Goal: Book appointment/travel/reservation

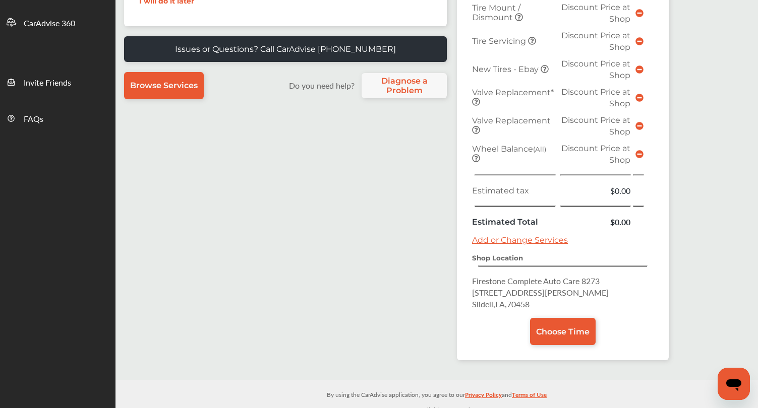
scroll to position [303, 0]
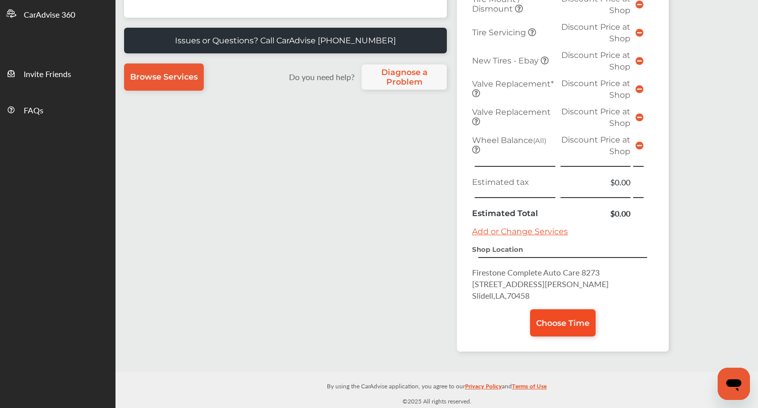
click at [552, 332] on link "Choose Time" at bounding box center [563, 323] width 66 height 27
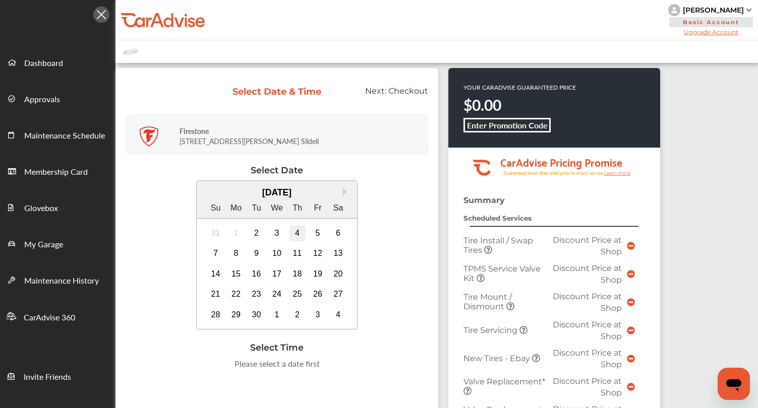
click at [297, 234] on div "4" at bounding box center [297, 233] width 16 height 16
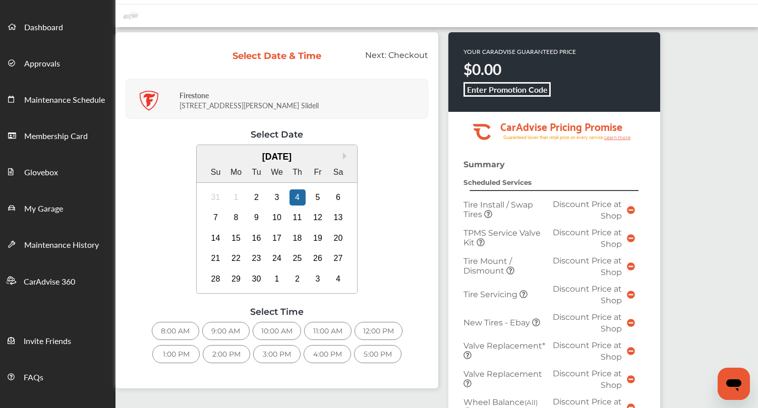
scroll to position [37, 0]
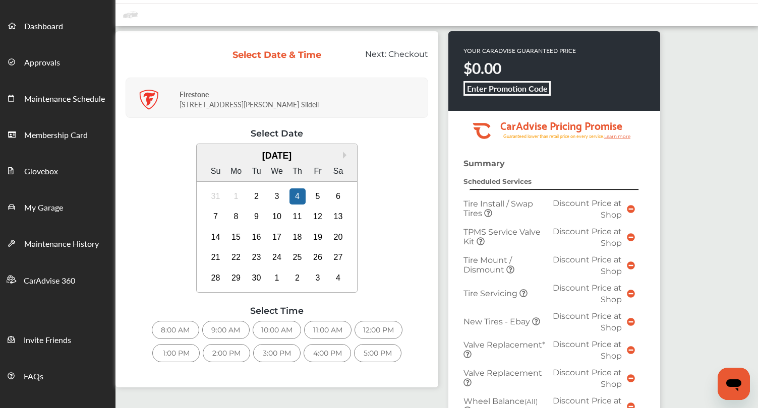
click at [236, 330] on div "9:00 AM" at bounding box center [225, 330] width 47 height 18
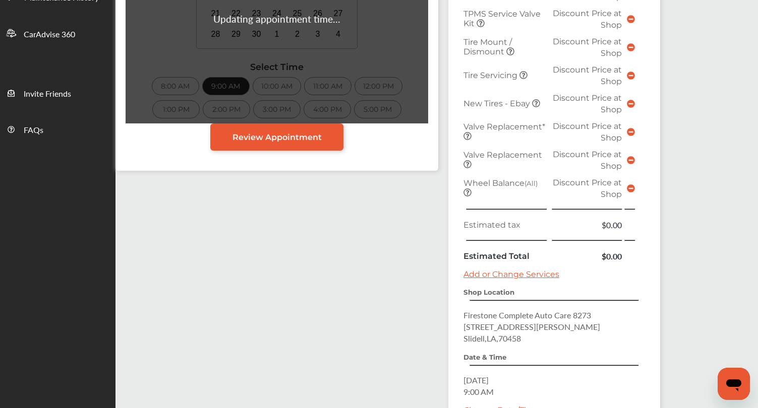
scroll to position [392, 0]
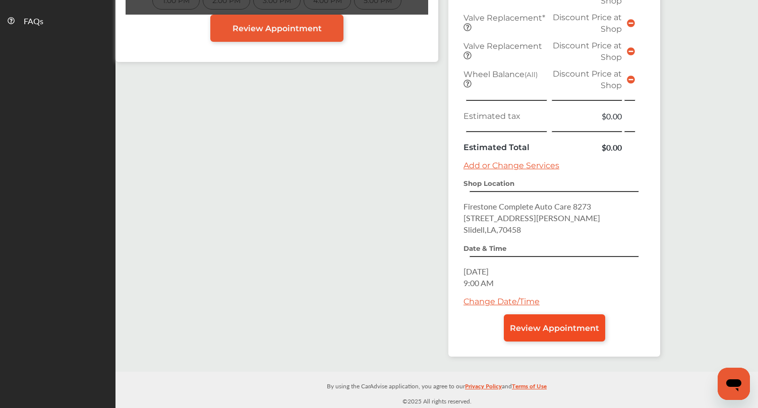
click at [531, 327] on span "Review Appointment" at bounding box center [554, 329] width 89 height 10
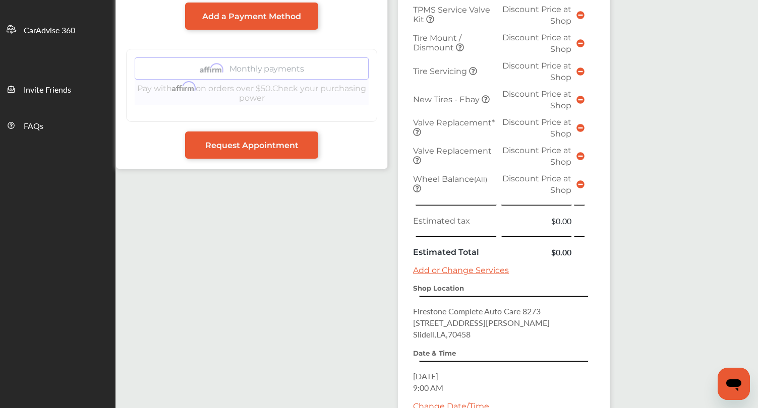
scroll to position [392, 0]
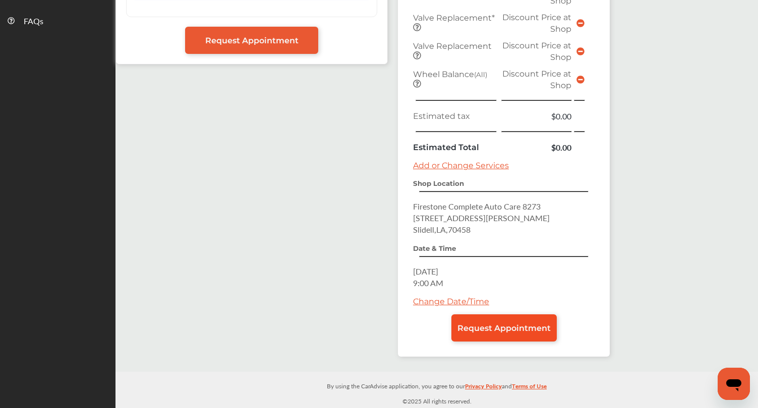
click at [484, 318] on link "Request Appointment" at bounding box center [503, 328] width 105 height 27
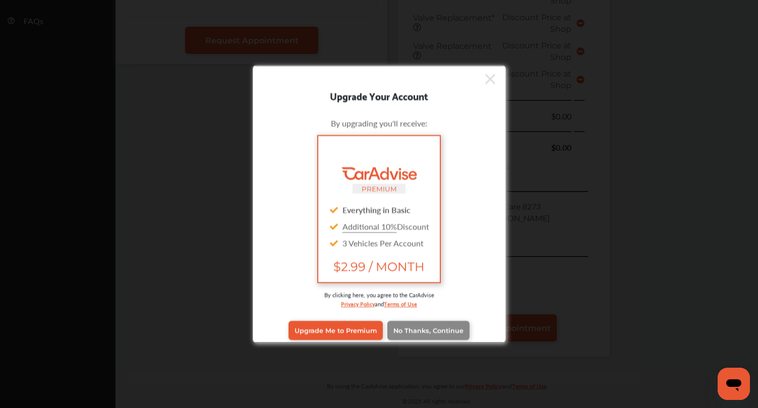
click at [405, 334] on span "No Thanks, Continue" at bounding box center [428, 331] width 70 height 8
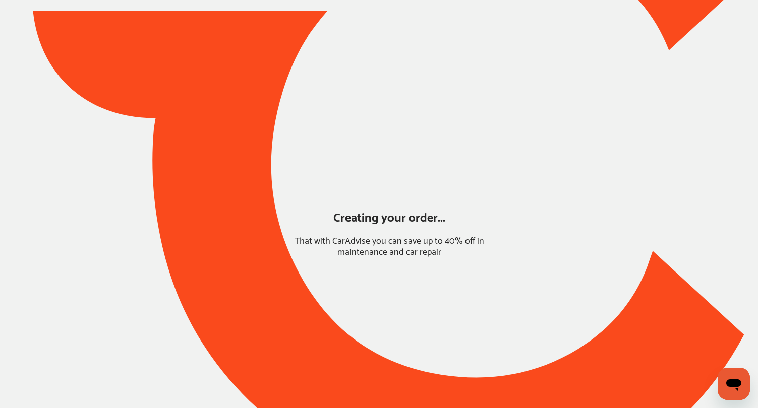
scroll to position [22, 0]
